Goal: Task Accomplishment & Management: Manage account settings

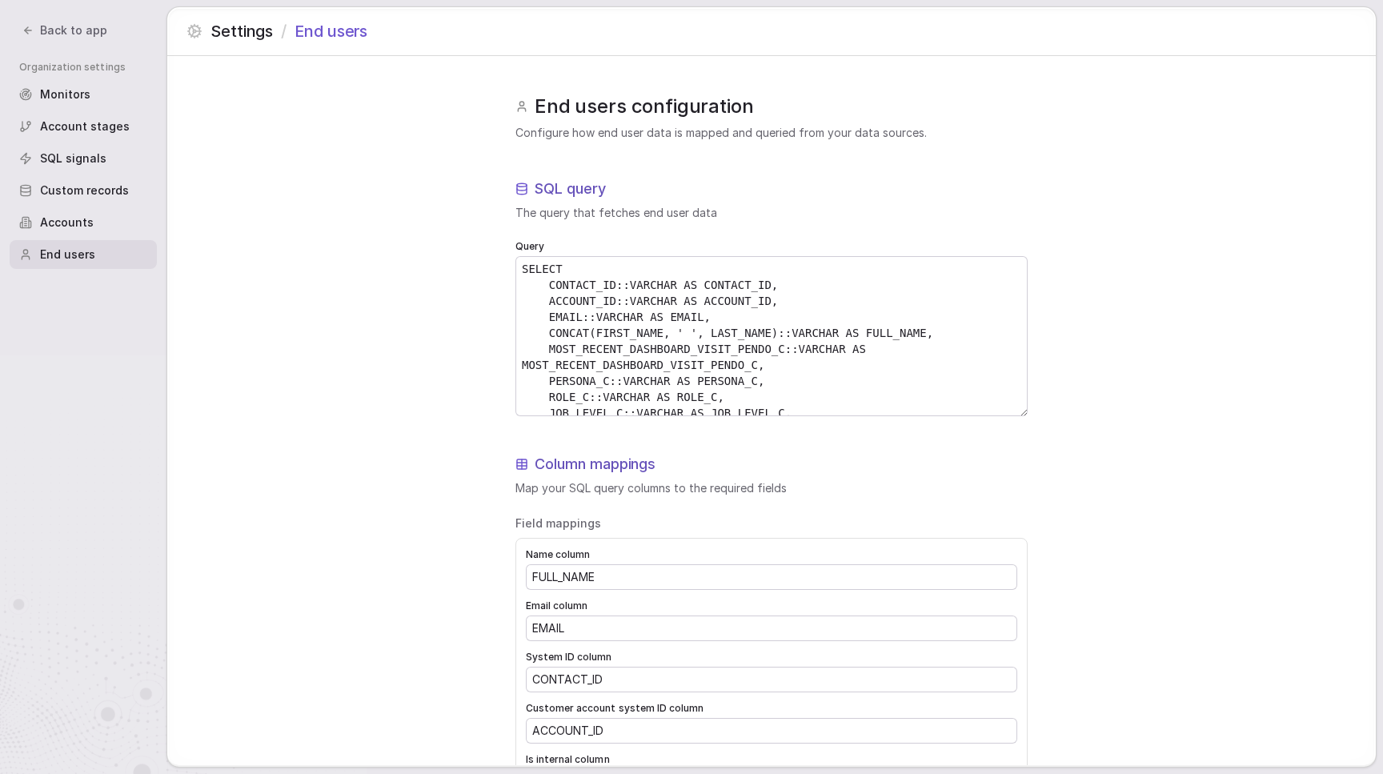
scroll to position [122, 0]
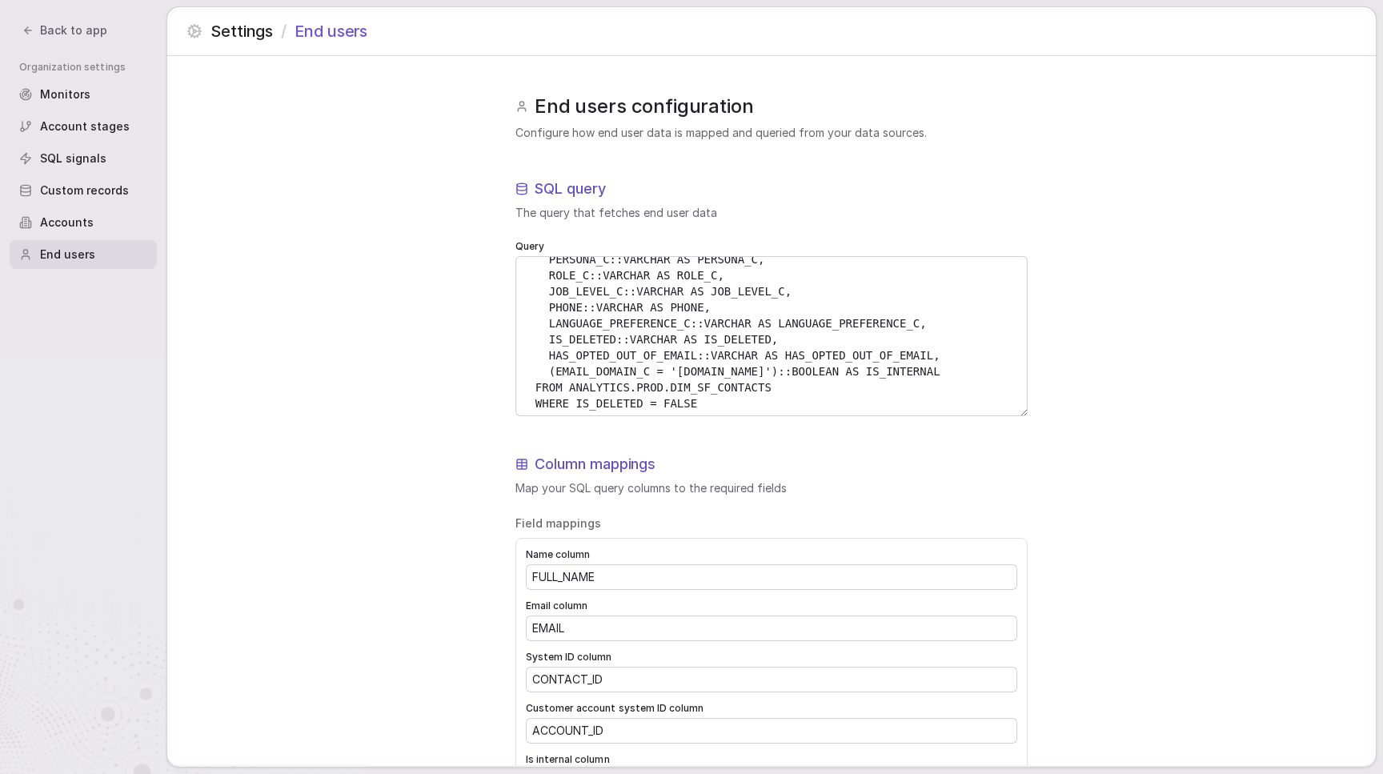
click at [82, 37] on span "Back to app" at bounding box center [73, 30] width 67 height 16
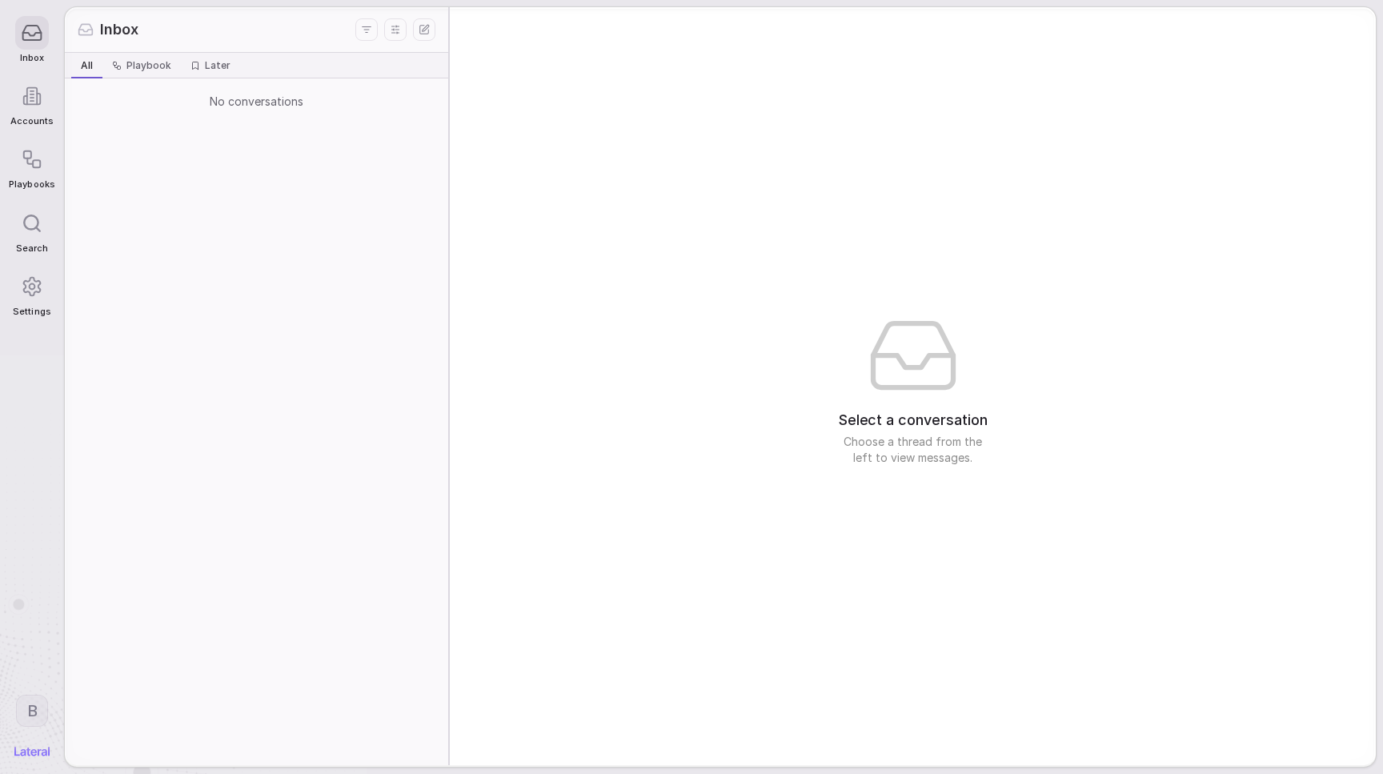
click at [42, 302] on div "Settings" at bounding box center [32, 293] width 46 height 63
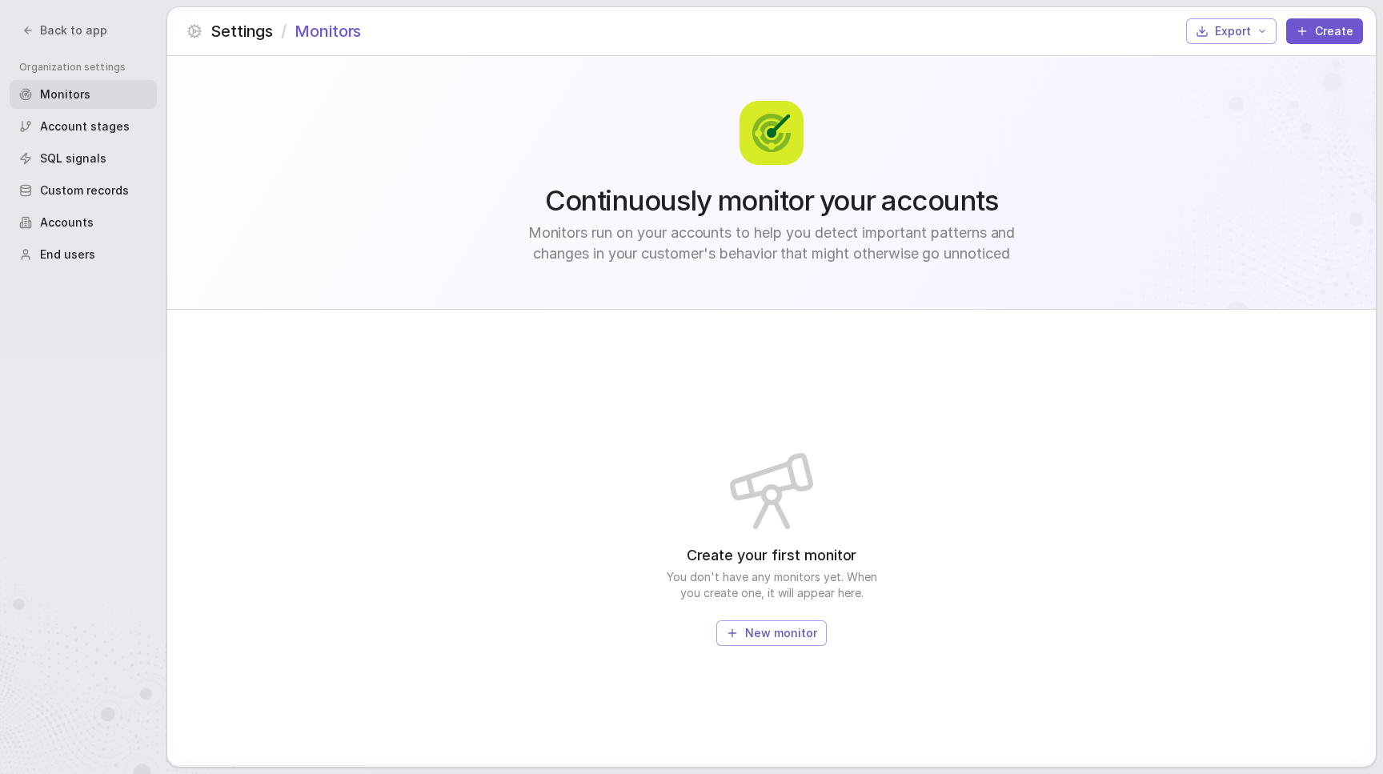
click at [73, 265] on div "End users" at bounding box center [83, 254] width 147 height 29
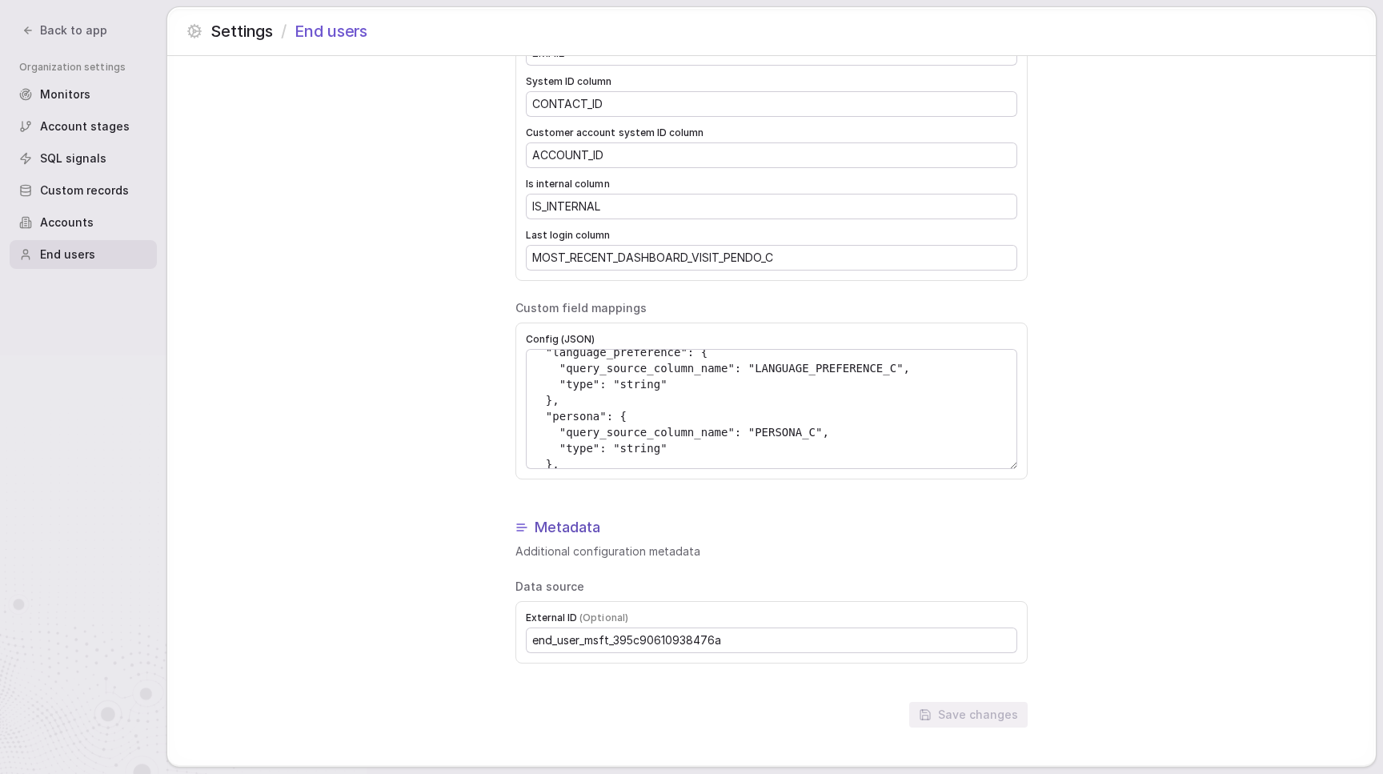
scroll to position [370, 0]
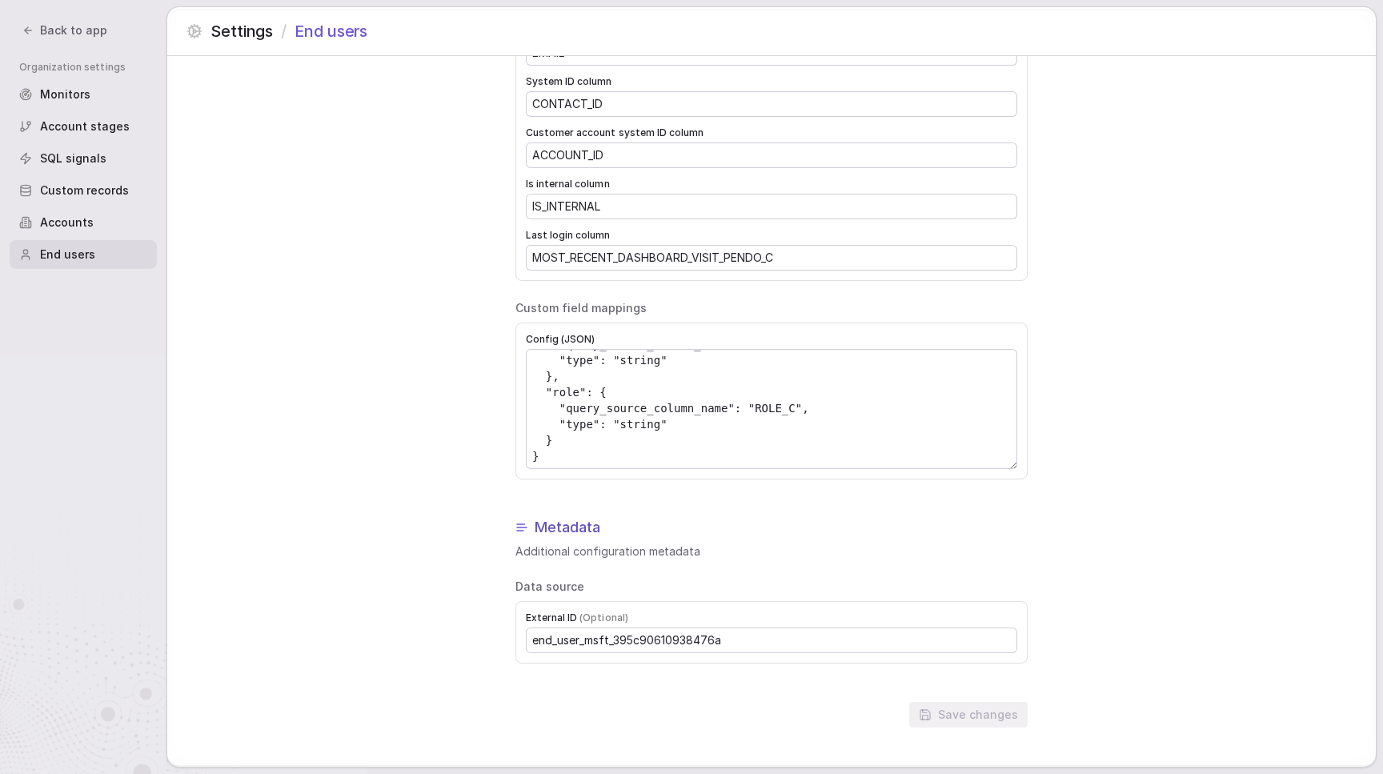
click at [274, 226] on div "End users configuration Configure how end user data is mapped and queried from …" at bounding box center [771, 123] width 1208 height 1285
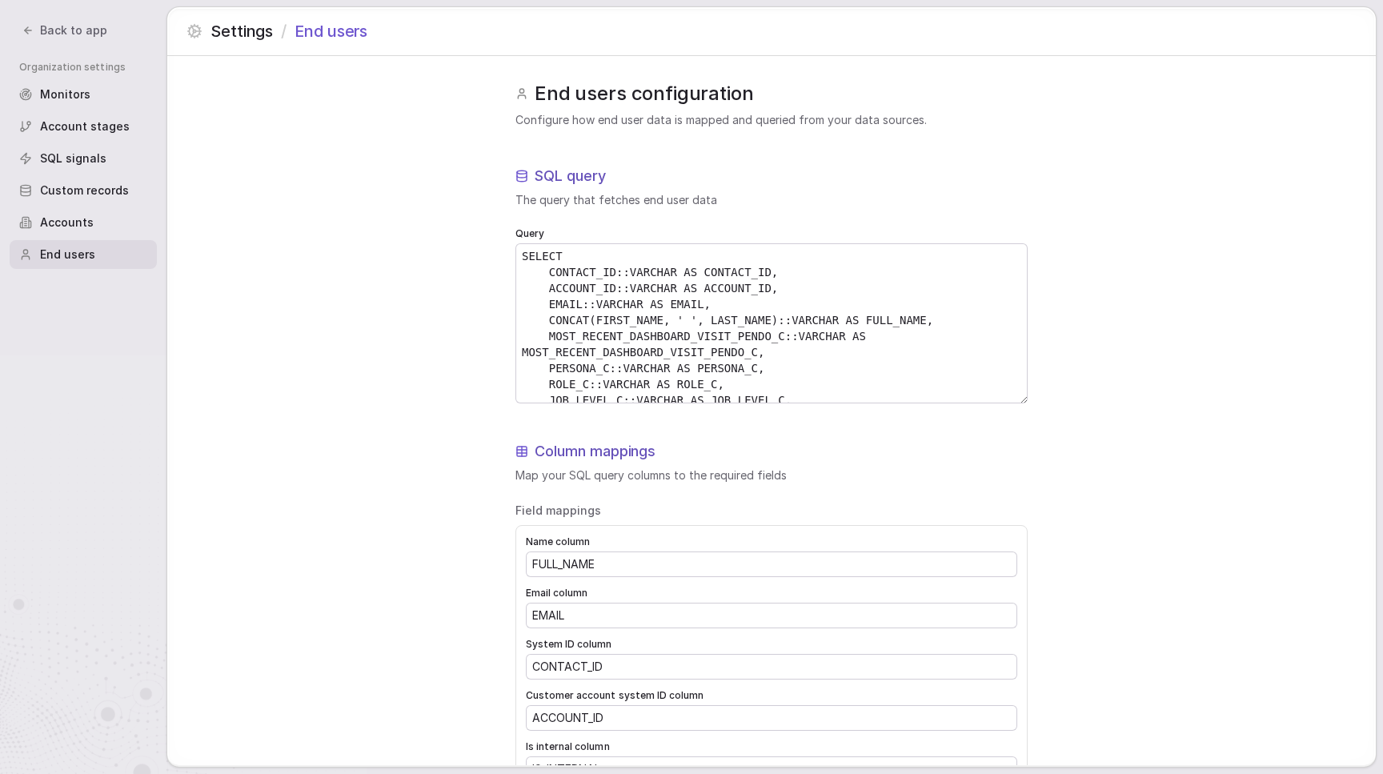
scroll to position [122, 0]
